Goal: Navigation & Orientation: Find specific page/section

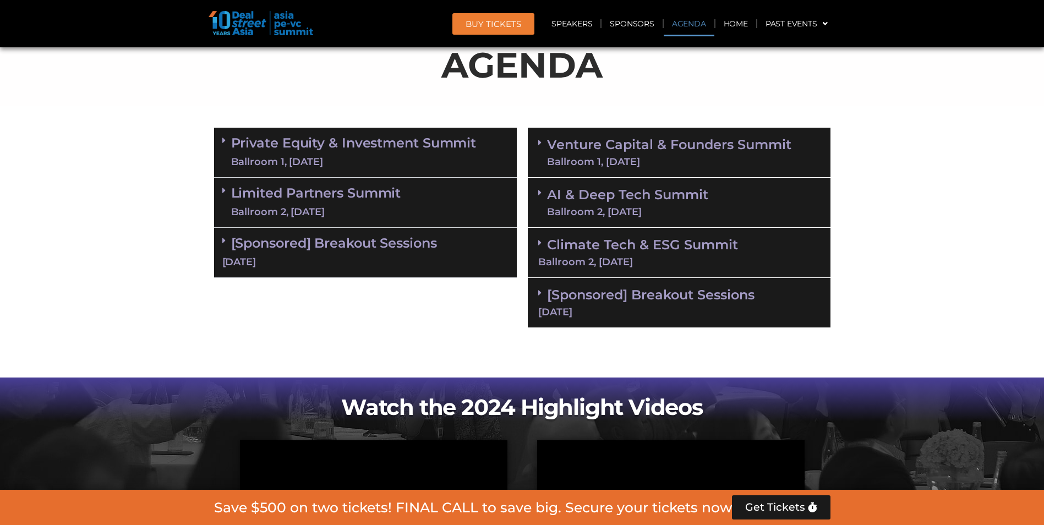
scroll to position [660, 0]
click at [229, 194] on span at bounding box center [226, 190] width 9 height 9
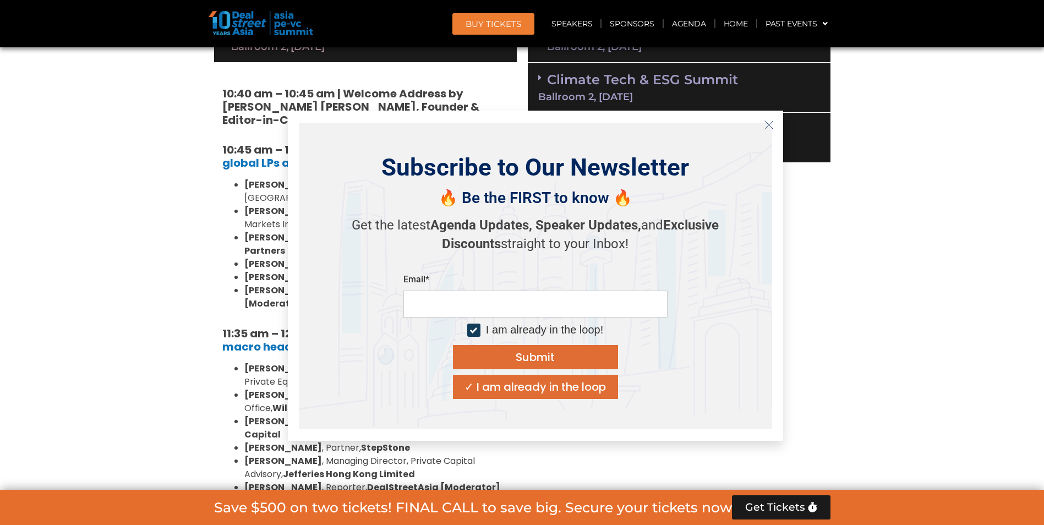
scroll to position [880, 0]
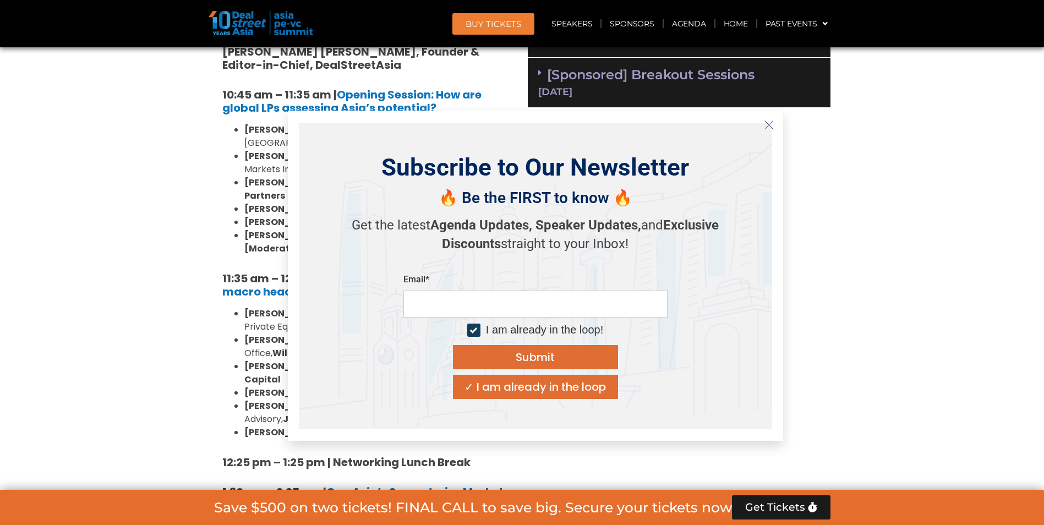
click at [770, 125] on icon "Close" at bounding box center [769, 125] width 10 height 10
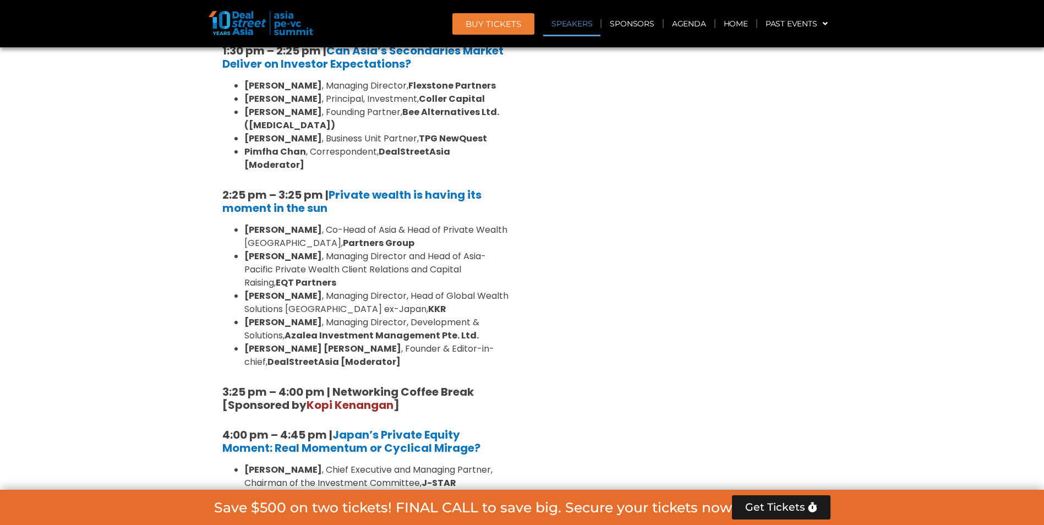
scroll to position [1321, 0]
click at [774, 20] on link "Past Events" at bounding box center [796, 23] width 79 height 25
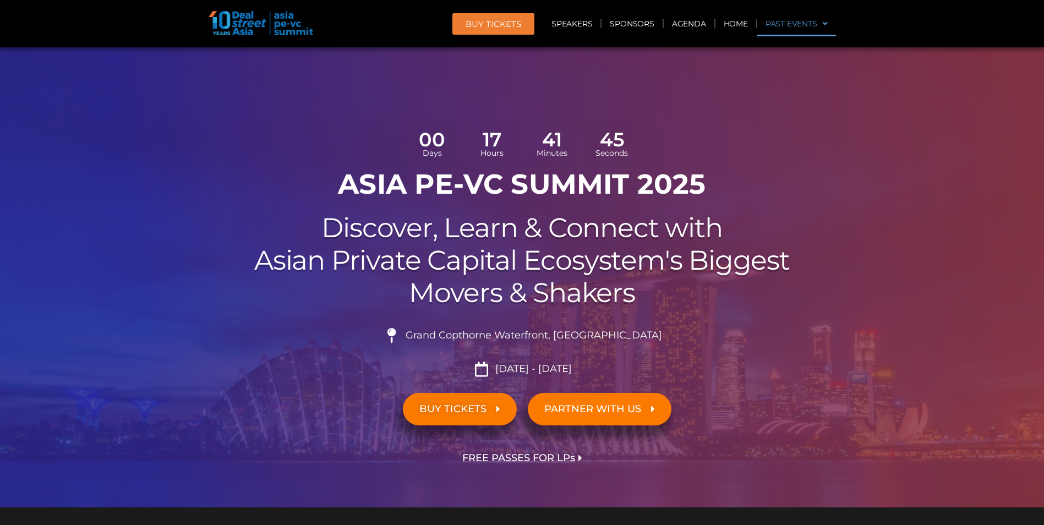
click at [784, 21] on link "Past Events" at bounding box center [796, 23] width 79 height 25
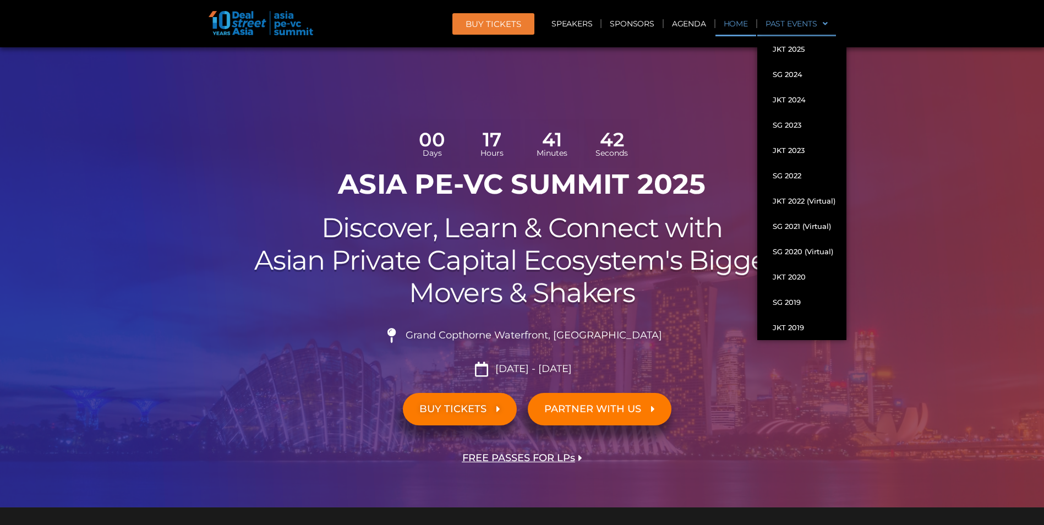
click at [743, 27] on link "Home" at bounding box center [735, 23] width 41 height 25
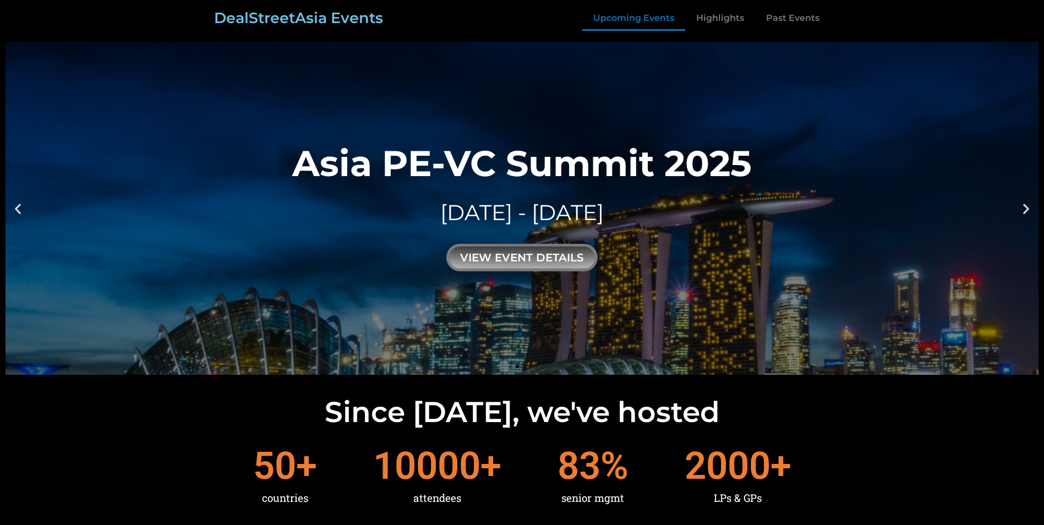
click at [651, 21] on link "Upcoming Events" at bounding box center [633, 18] width 103 height 25
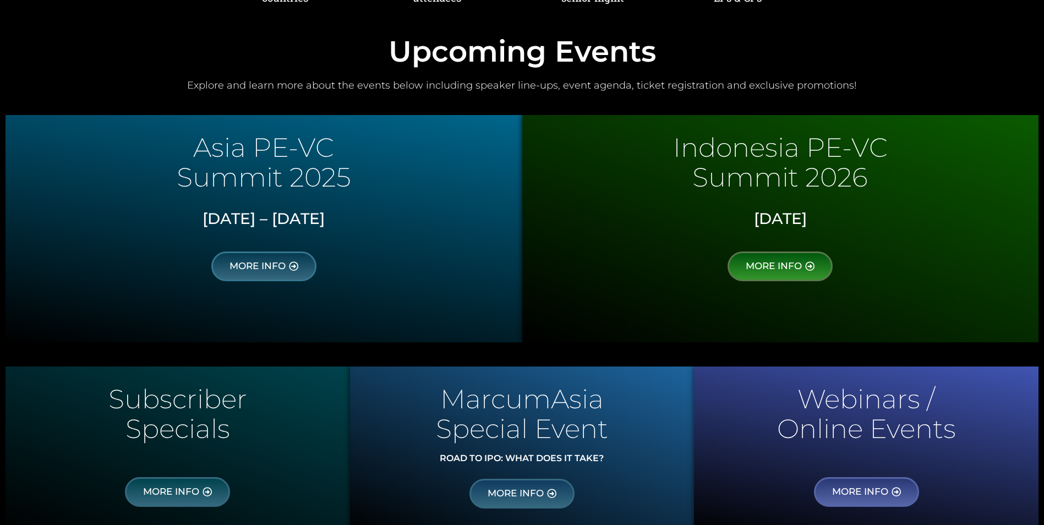
scroll to position [537, 0]
